Goal: Task Accomplishment & Management: Manage account settings

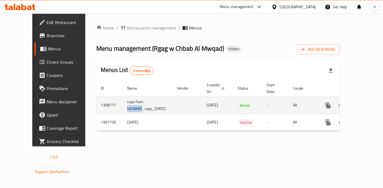
drag, startPoint x: 120, startPoint y: 109, endPoint x: 104, endPoint y: 109, distance: 16.0
click at [123, 109] on td "copy from HZX8MD_copy_[DATE]" at bounding box center [148, 105] width 50 height 17
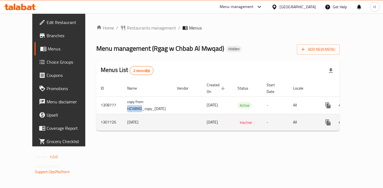
copy td "HZX8MD"
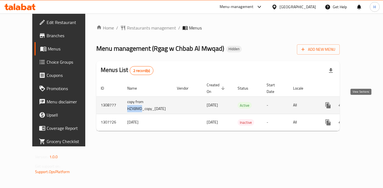
click at [365, 105] on icon "enhanced table" at bounding box center [368, 105] width 7 height 7
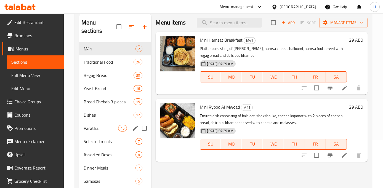
scroll to position [105, 0]
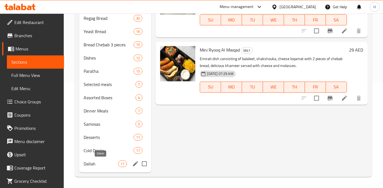
click at [96, 165] on span "Dallah" at bounding box center [101, 164] width 35 height 7
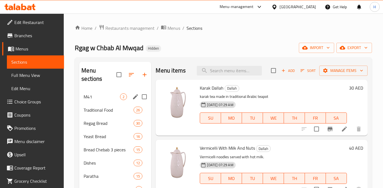
click at [93, 101] on div "M41 2" at bounding box center [115, 96] width 72 height 13
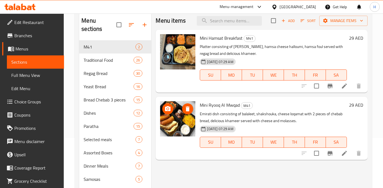
scroll to position [55, 0]
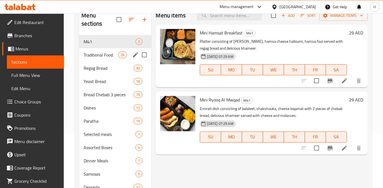
click at [111, 55] on span "Traditional Food" at bounding box center [101, 55] width 35 height 7
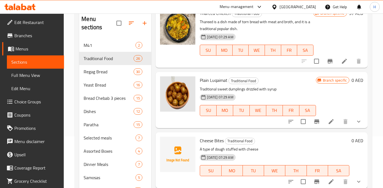
scroll to position [17, 0]
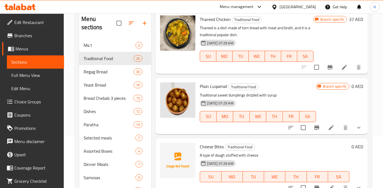
click at [333, 128] on icon at bounding box center [331, 128] width 7 height 7
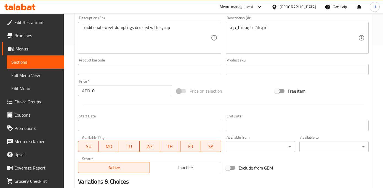
scroll to position [142, 0]
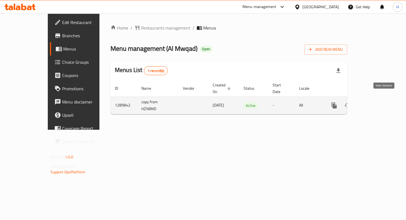
click at [376, 103] on icon "enhanced table" at bounding box center [374, 105] width 5 height 5
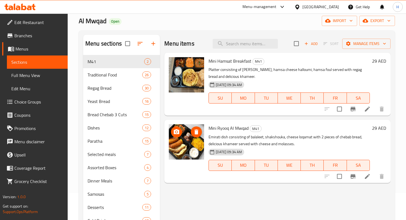
scroll to position [35, 0]
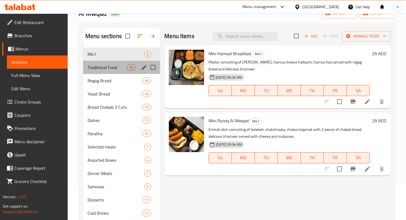
click at [108, 71] on div "Traditional Food 26" at bounding box center [121, 67] width 77 height 13
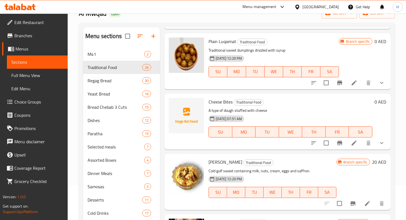
scroll to position [74, 0]
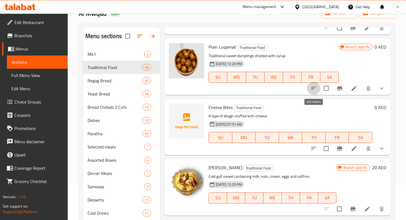
click at [314, 91] on icon "sort-choices" at bounding box center [313, 88] width 7 height 7
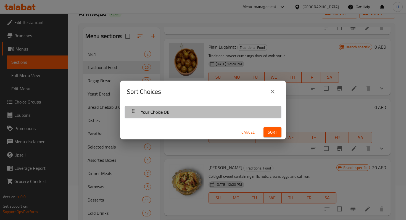
click at [250, 111] on div "Your Choice Of:" at bounding box center [203, 112] width 151 height 13
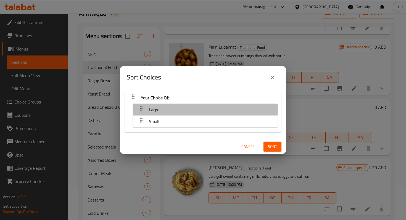
click at [195, 109] on div "Large" at bounding box center [205, 109] width 139 height 13
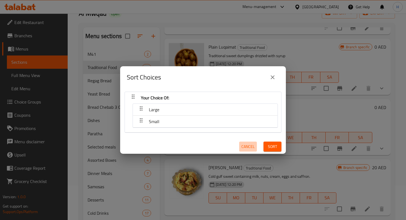
click at [246, 143] on span "Cancel" at bounding box center [247, 146] width 13 height 7
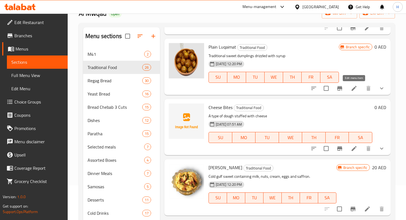
click at [354, 88] on icon at bounding box center [354, 88] width 5 height 5
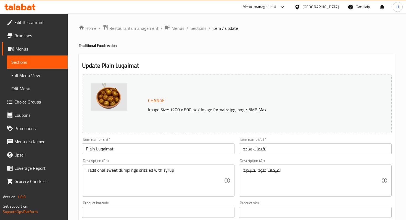
click at [199, 30] on span "Sections" at bounding box center [199, 28] width 16 height 7
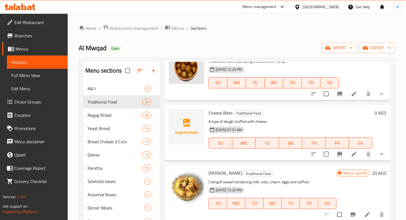
scroll to position [103, 0]
click at [352, 155] on icon at bounding box center [354, 153] width 5 height 5
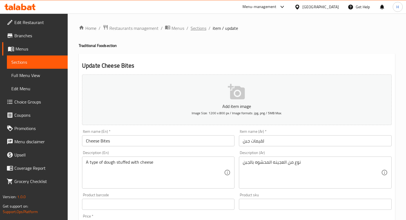
click at [194, 27] on span "Sections" at bounding box center [199, 28] width 16 height 7
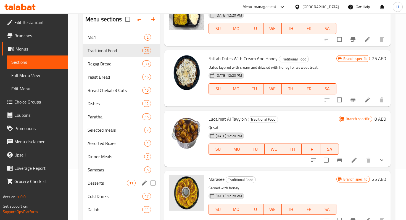
scroll to position [77, 0]
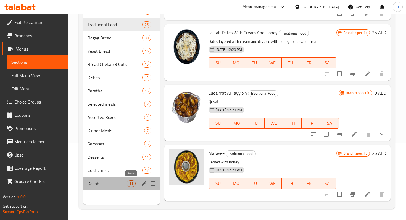
click at [127, 185] on div "11" at bounding box center [131, 183] width 9 height 7
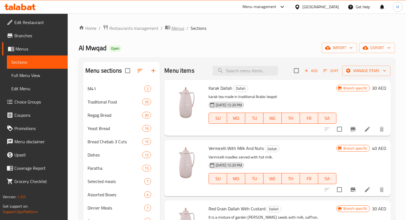
click at [172, 28] on span "Menus" at bounding box center [178, 28] width 13 height 7
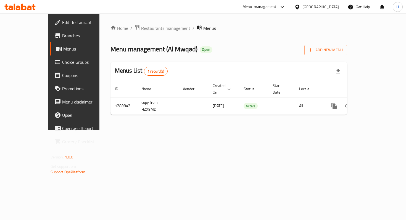
click at [141, 28] on span "Restaurants management" at bounding box center [165, 28] width 49 height 7
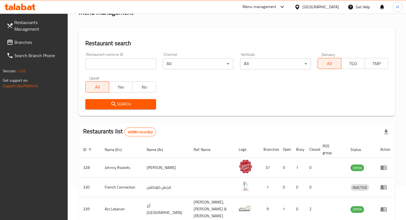
scroll to position [34, 0]
click at [147, 67] on input "search" at bounding box center [120, 64] width 71 height 11
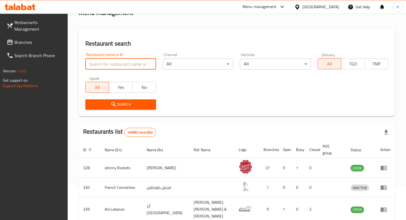
type input "al mwqad"
click at [151, 103] on span "Search" at bounding box center [121, 104] width 62 height 7
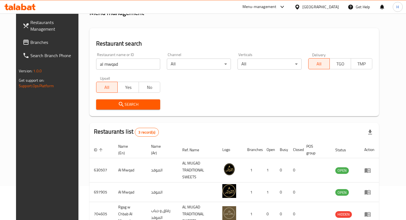
scroll to position [61, 0]
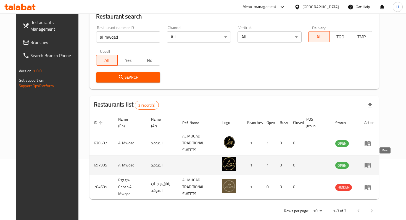
click at [371, 163] on icon "enhanced table" at bounding box center [368, 165] width 6 height 5
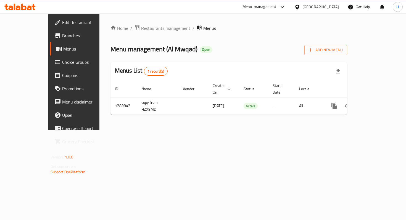
click at [50, 40] on link "Branches" at bounding box center [82, 35] width 65 height 13
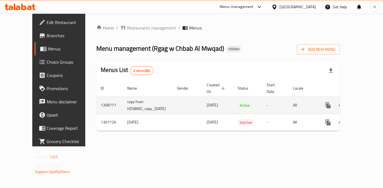
click at [365, 105] on icon "enhanced table" at bounding box center [368, 105] width 7 height 7
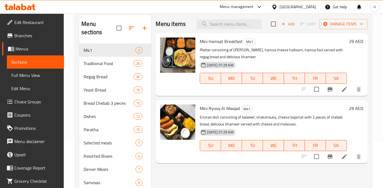
scroll to position [44, 0]
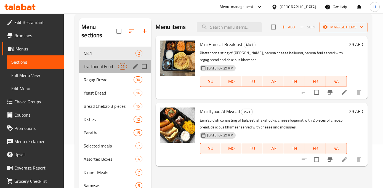
click at [111, 70] on div "Traditional Food 26" at bounding box center [115, 66] width 72 height 13
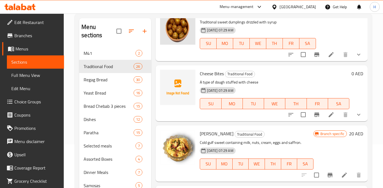
scroll to position [120, 0]
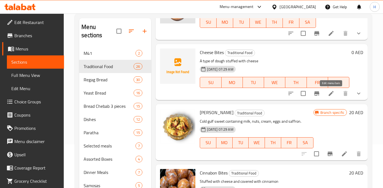
click at [331, 95] on icon at bounding box center [331, 93] width 5 height 5
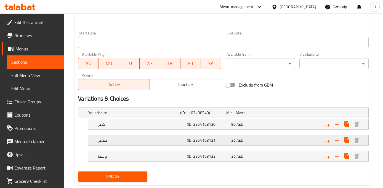
scroll to position [217, 0]
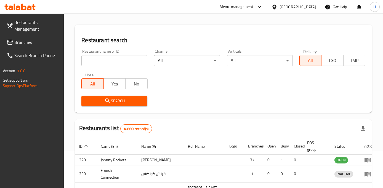
scroll to position [217, 0]
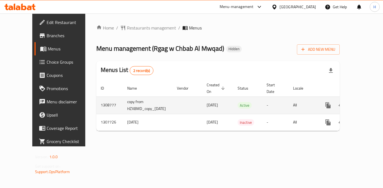
click at [366, 106] on icon "enhanced table" at bounding box center [368, 105] width 5 height 5
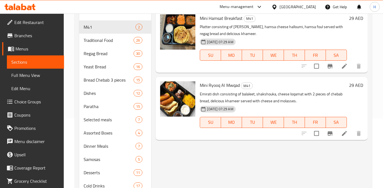
scroll to position [61, 0]
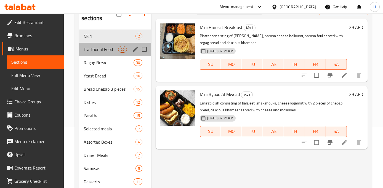
click at [105, 55] on div "Traditional Food 26" at bounding box center [115, 49] width 72 height 13
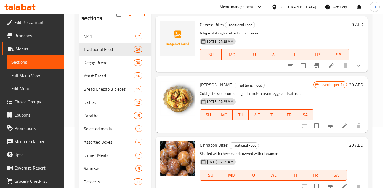
scroll to position [130, 0]
click at [342, 125] on icon at bounding box center [344, 126] width 7 height 7
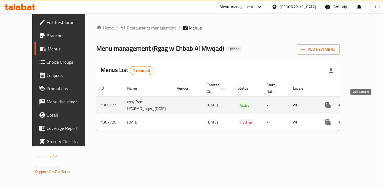
click at [362, 109] on link "enhanced table" at bounding box center [368, 105] width 13 height 13
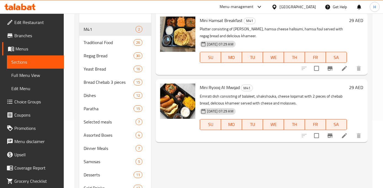
scroll to position [66, 0]
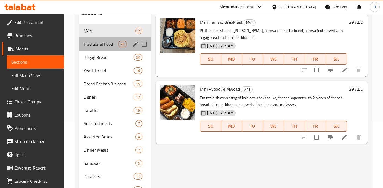
click at [101, 50] on div "Traditional Food 26" at bounding box center [115, 44] width 72 height 13
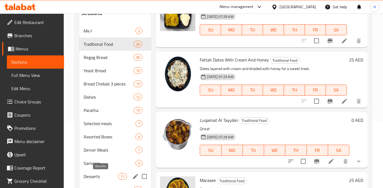
scroll to position [105, 0]
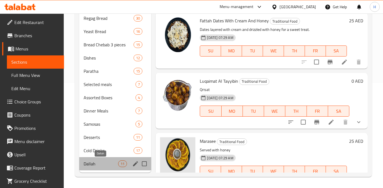
click at [96, 165] on span "Dallah" at bounding box center [101, 164] width 35 height 7
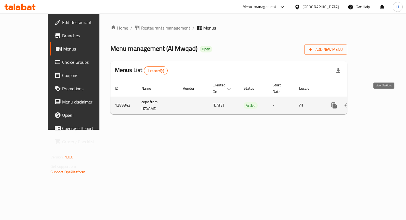
click at [376, 103] on icon "enhanced table" at bounding box center [374, 105] width 5 height 5
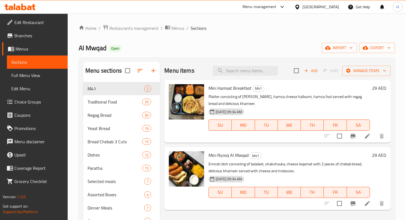
scroll to position [77, 0]
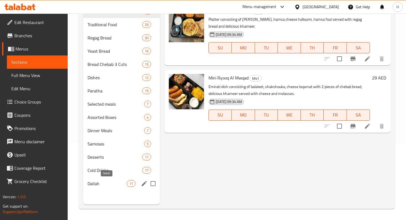
click at [106, 184] on span "Dallah" at bounding box center [107, 183] width 39 height 7
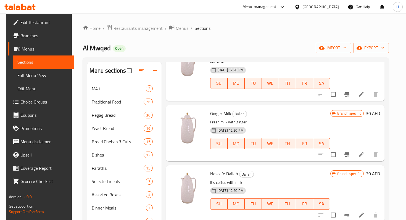
click at [176, 30] on span "Menus" at bounding box center [182, 28] width 13 height 7
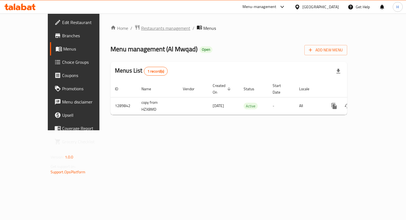
click at [143, 28] on span "Restaurants management" at bounding box center [165, 28] width 49 height 7
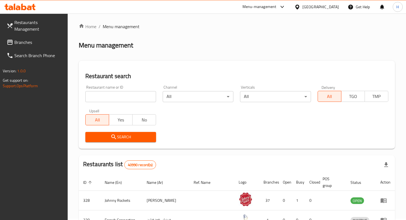
scroll to position [1, 0]
click at [27, 39] on span "Branches" at bounding box center [38, 42] width 49 height 7
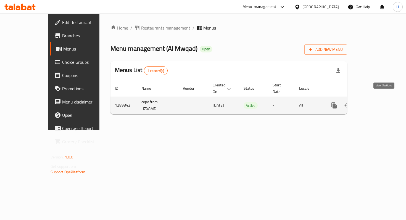
click at [377, 102] on icon "enhanced table" at bounding box center [374, 105] width 7 height 7
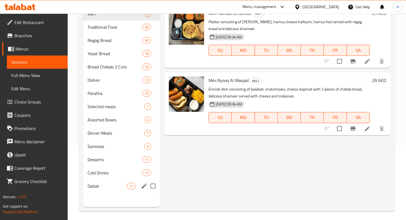
scroll to position [77, 0]
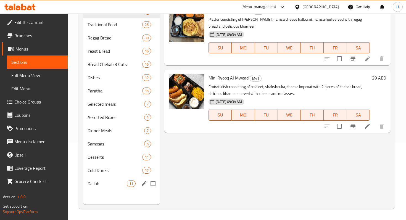
click at [115, 180] on span "Dallah" at bounding box center [107, 183] width 39 height 7
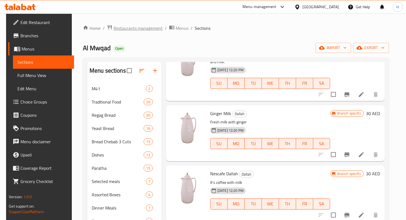
click at [126, 29] on span "Restaurants management" at bounding box center [138, 28] width 49 height 7
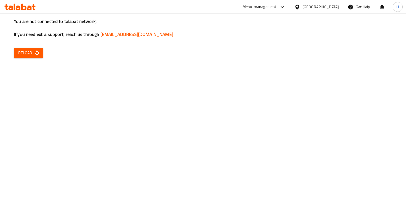
click at [43, 50] on div "You are not connected to talabat network, If you need extra support, reach us t…" at bounding box center [203, 110] width 406 height 220
click at [37, 52] on icon "button" at bounding box center [37, 53] width 6 height 6
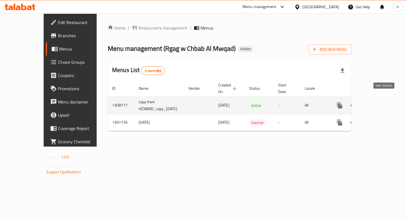
click at [380, 99] on link "enhanced table" at bounding box center [379, 105] width 13 height 13
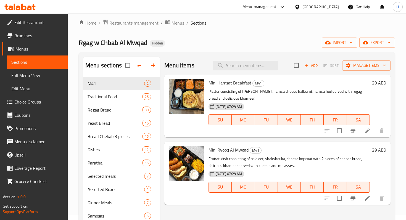
scroll to position [6, 0]
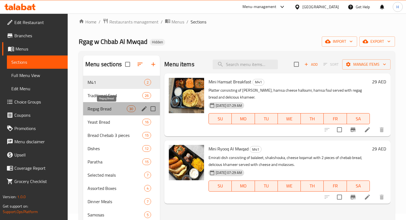
click at [99, 110] on span "Regag Bread" at bounding box center [107, 109] width 39 height 7
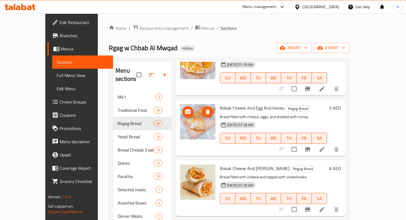
scroll to position [486, 0]
